Goal: Task Accomplishment & Management: Manage account settings

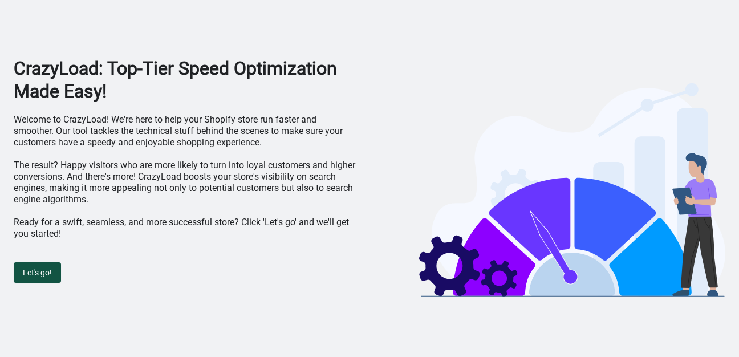
click at [46, 272] on span "Let's go!" at bounding box center [37, 272] width 29 height 9
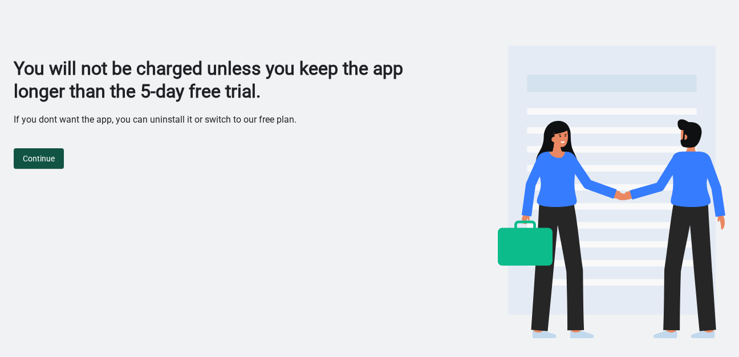
click at [44, 164] on button "Continue" at bounding box center [39, 158] width 50 height 21
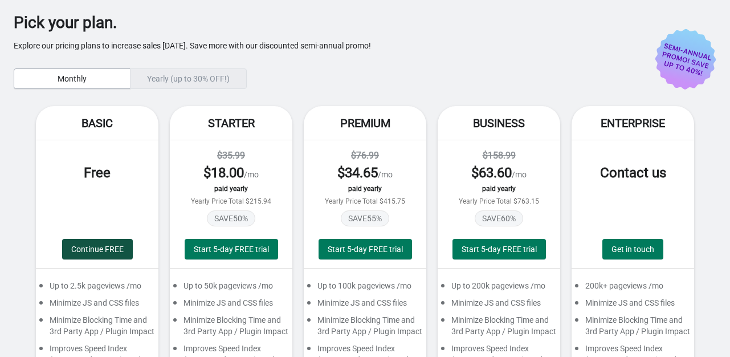
click at [79, 247] on span "Continue FREE" at bounding box center [97, 249] width 52 height 9
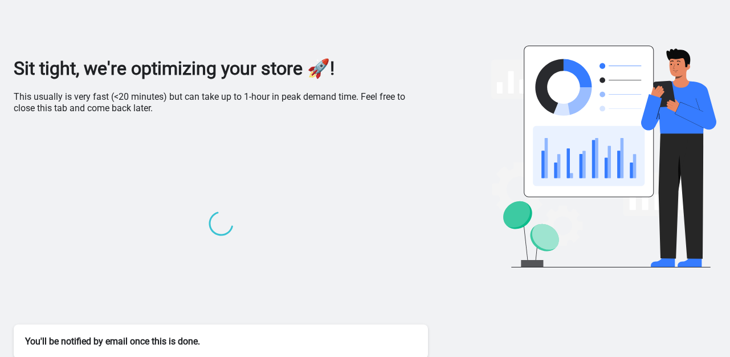
scroll to position [6, 0]
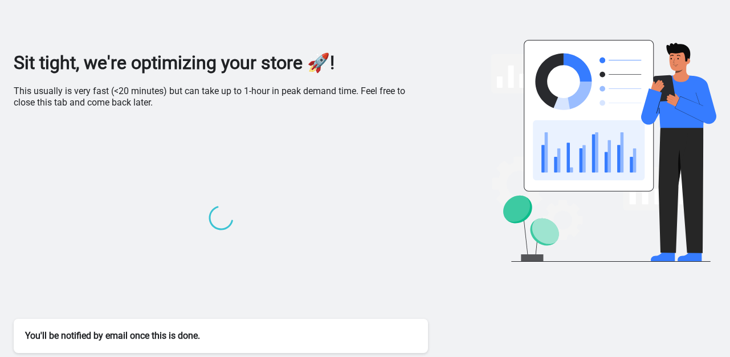
click at [349, 331] on div "You'll be notified by email once this is done." at bounding box center [221, 336] width 414 height 34
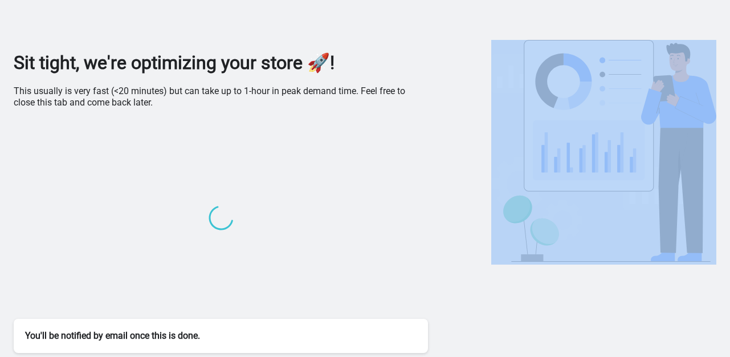
click at [349, 331] on div "You'll be notified by email once this is done." at bounding box center [221, 336] width 414 height 34
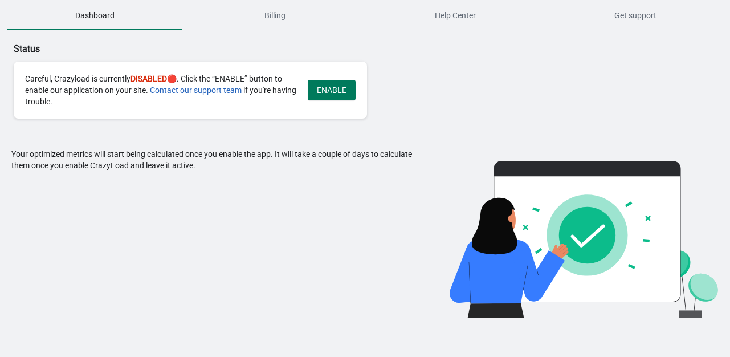
scroll to position [0, 0]
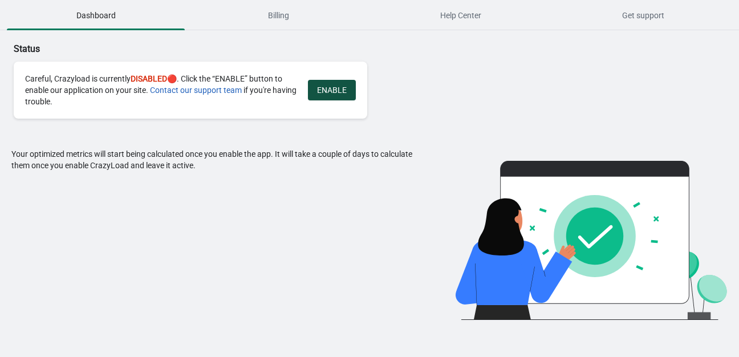
click at [340, 88] on span "ENABLE" at bounding box center [332, 90] width 30 height 9
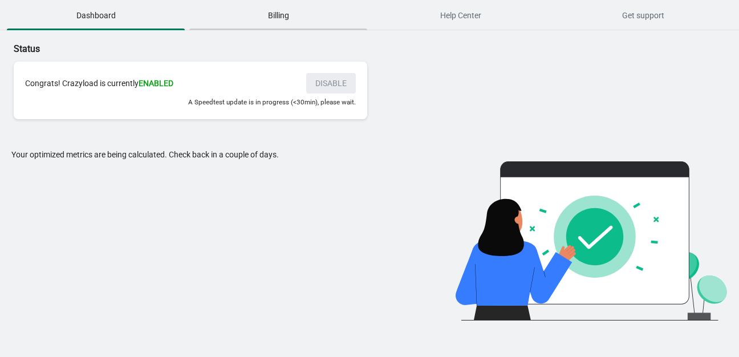
click at [264, 14] on span "Billing" at bounding box center [278, 15] width 178 height 21
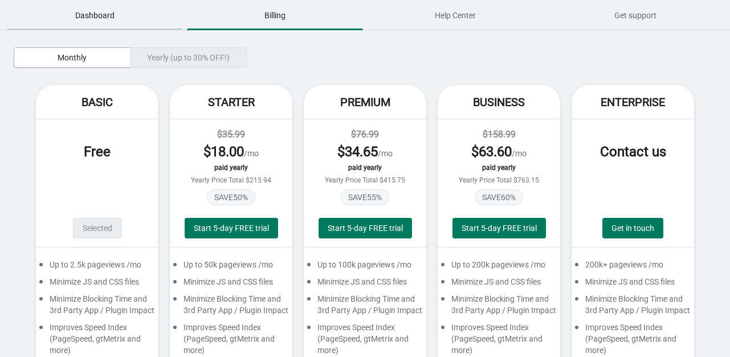
click at [79, 16] on span "Dashboard" at bounding box center [95, 15] width 176 height 21
